Goal: Check status: Check status

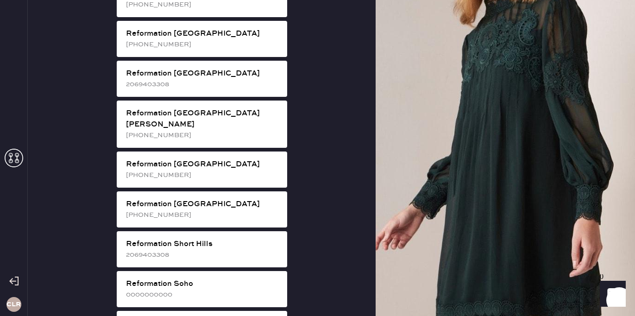
scroll to position [1457, 0]
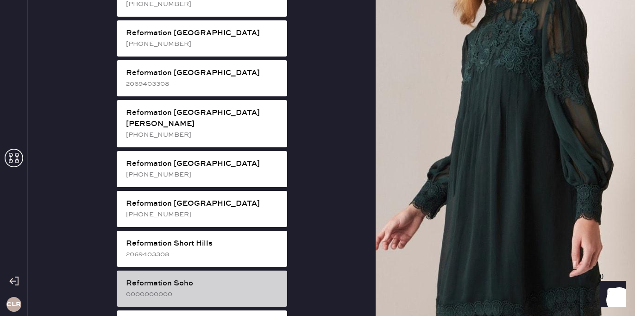
click at [226, 289] on div "0000000000" at bounding box center [203, 294] width 154 height 10
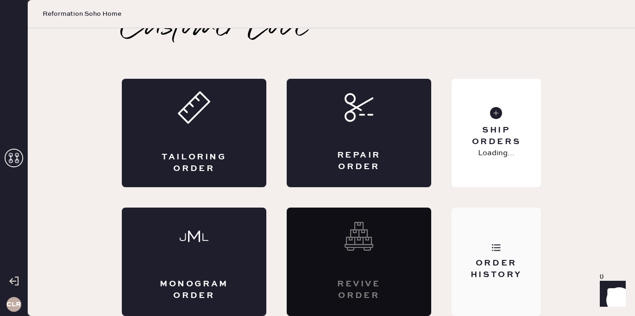
click at [476, 268] on div "Order History" at bounding box center [496, 269] width 75 height 23
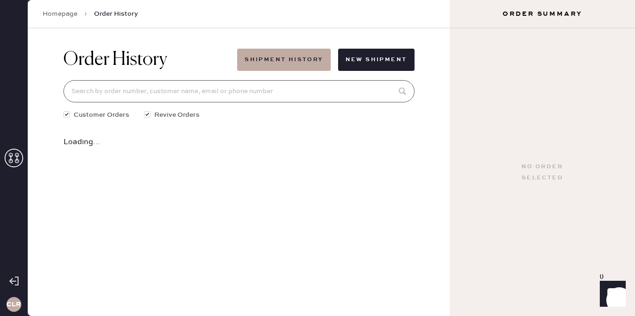
click at [225, 94] on input at bounding box center [238, 91] width 351 height 22
paste input "[EMAIL_ADDRESS][DOMAIN_NAME]"
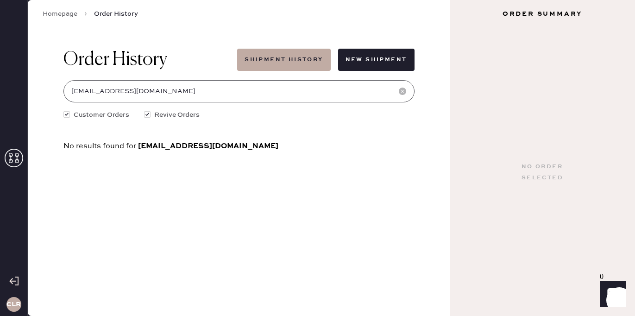
click at [83, 93] on input "[EMAIL_ADDRESS][DOMAIN_NAME]" at bounding box center [238, 91] width 351 height 22
drag, startPoint x: 106, startPoint y: 92, endPoint x: 189, endPoint y: 92, distance: 82.5
click at [189, 92] on input "niva [EMAIL_ADDRESS][DOMAIN_NAME]" at bounding box center [238, 91] width 351 height 22
type input "[PERSON_NAME]"
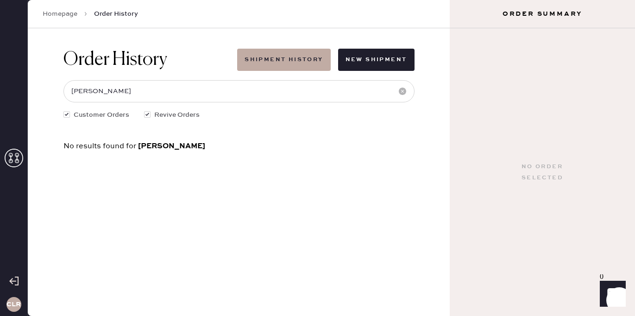
click at [63, 7] on div "Homepage Order History" at bounding box center [239, 14] width 422 height 28
click at [63, 13] on link "Homepage" at bounding box center [60, 13] width 35 height 9
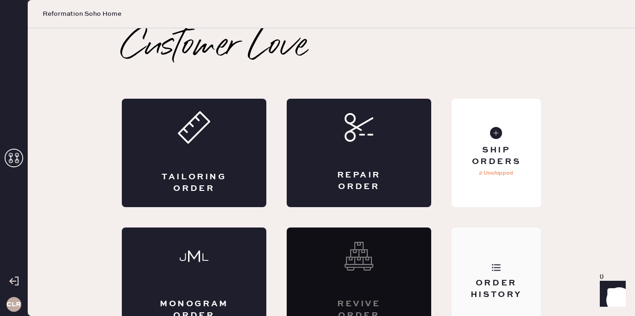
click at [486, 273] on div "Order History" at bounding box center [496, 282] width 89 height 108
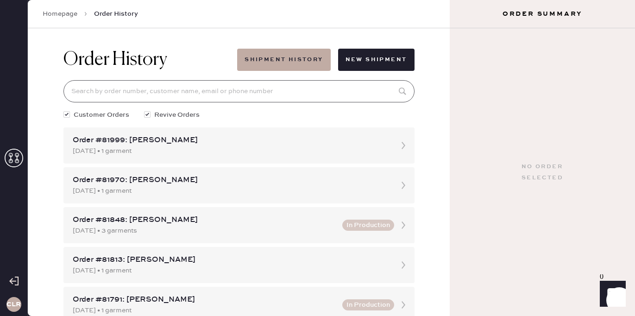
click at [152, 102] on input at bounding box center [238, 91] width 351 height 22
paste input "[EMAIL_ADDRESS][DOMAIN_NAME]"
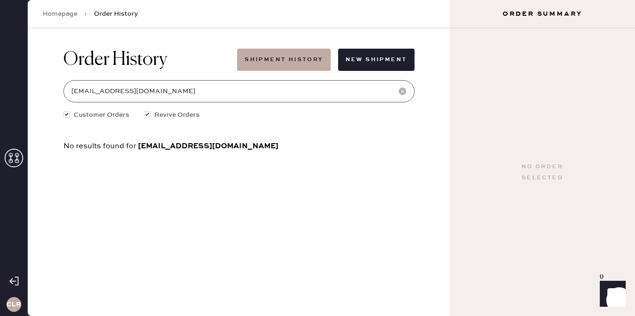
drag, startPoint x: 85, startPoint y: 92, endPoint x: 183, endPoint y: 92, distance: 97.3
click at [183, 92] on input "[EMAIL_ADDRESS][DOMAIN_NAME]" at bounding box center [238, 91] width 351 height 22
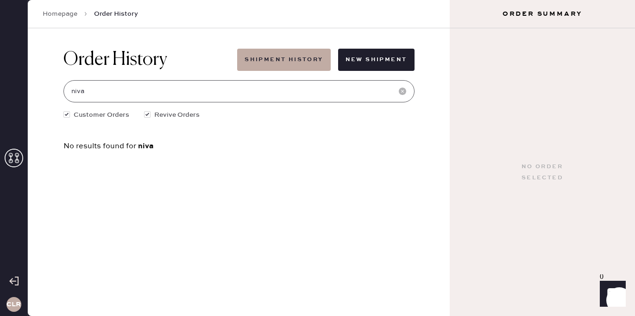
click at [182, 94] on input "niva" at bounding box center [238, 91] width 351 height 22
click at [127, 93] on input "niva" at bounding box center [238, 91] width 351 height 22
type input "niva"
